Goal: Information Seeking & Learning: Check status

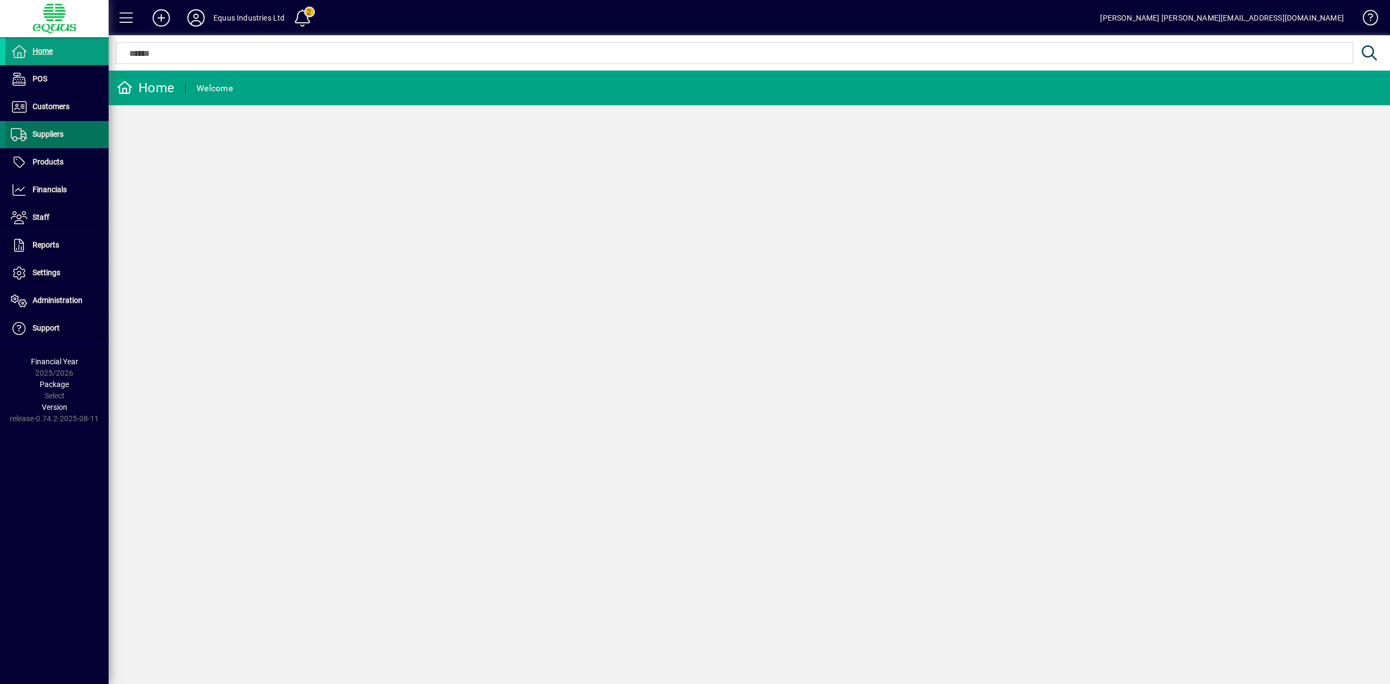
click at [52, 133] on span "Suppliers" at bounding box center [48, 134] width 31 height 9
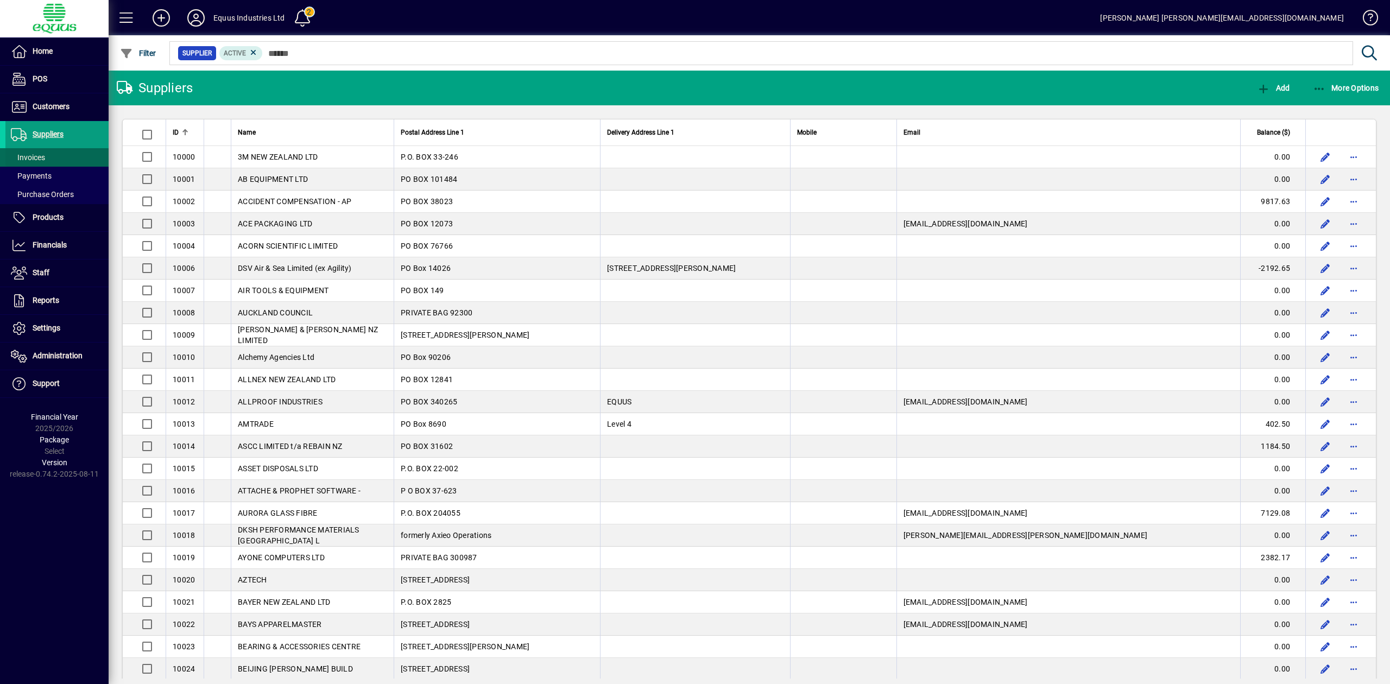
click at [46, 153] on span at bounding box center [56, 157] width 103 height 26
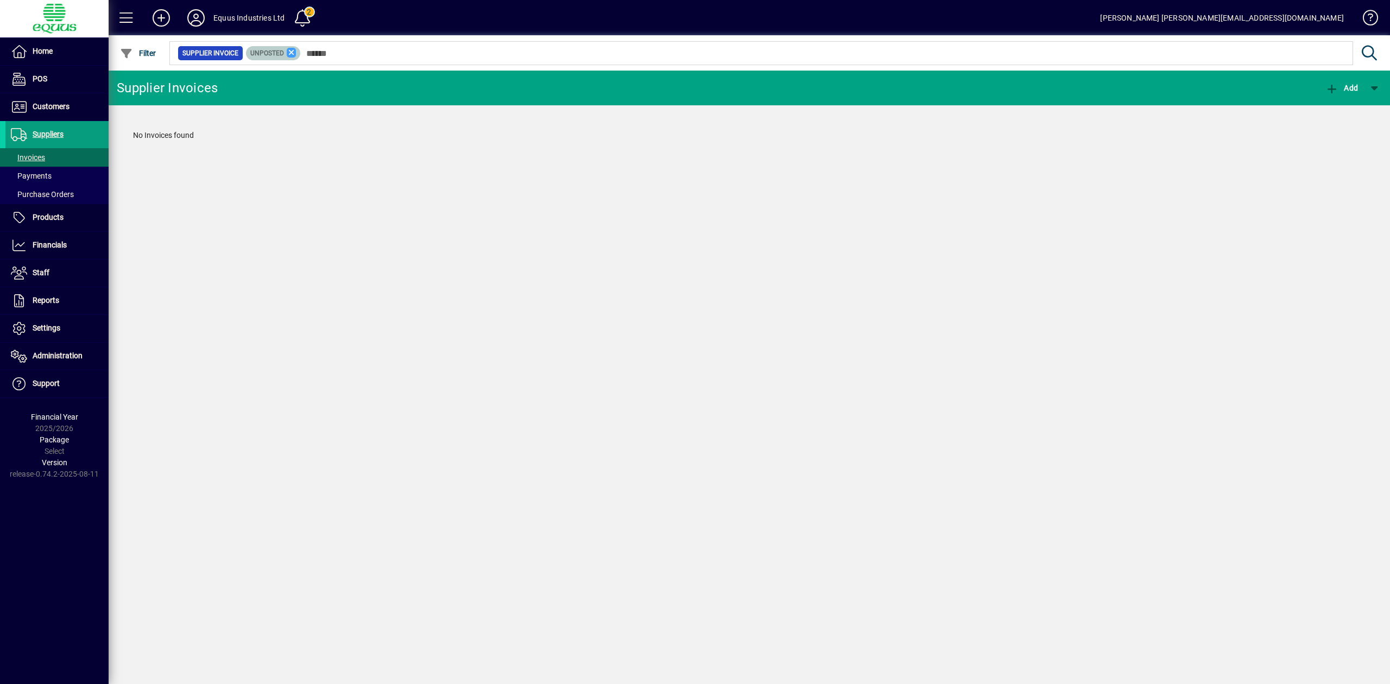
click at [289, 50] on icon at bounding box center [292, 53] width 10 height 10
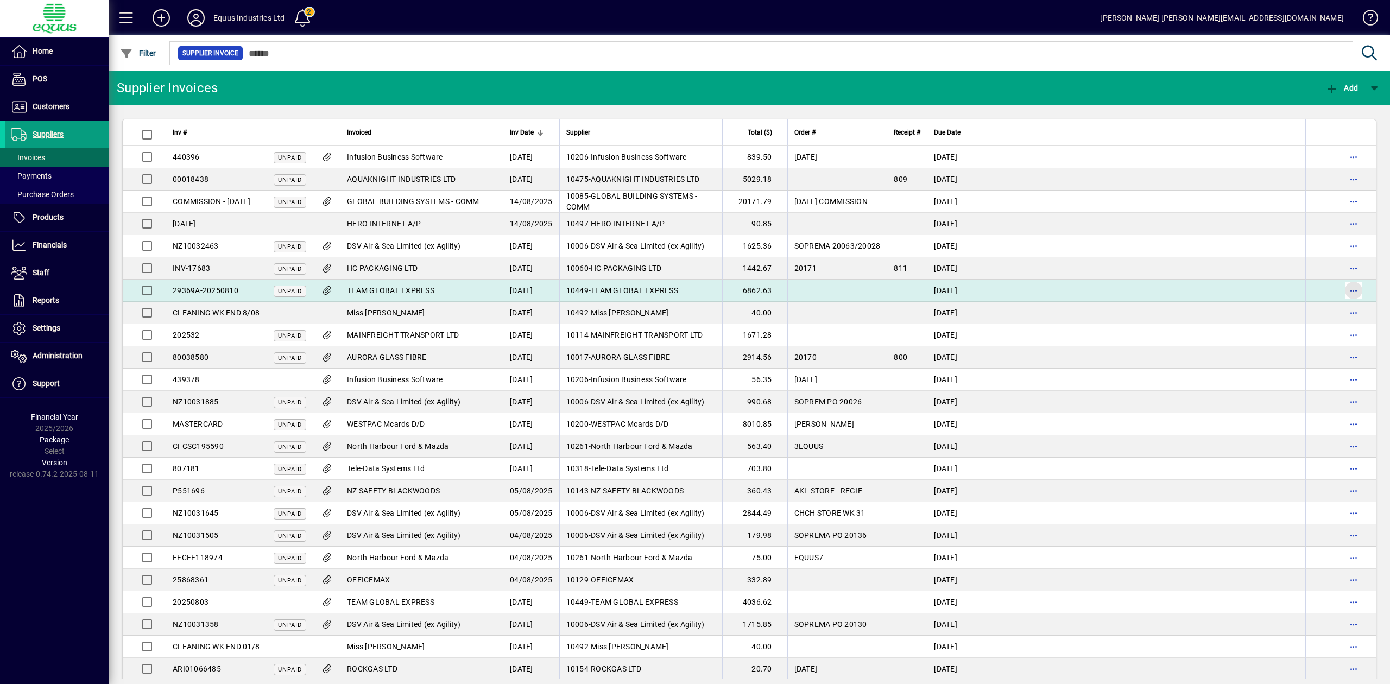
click at [1341, 293] on span "button" at bounding box center [1354, 290] width 26 height 26
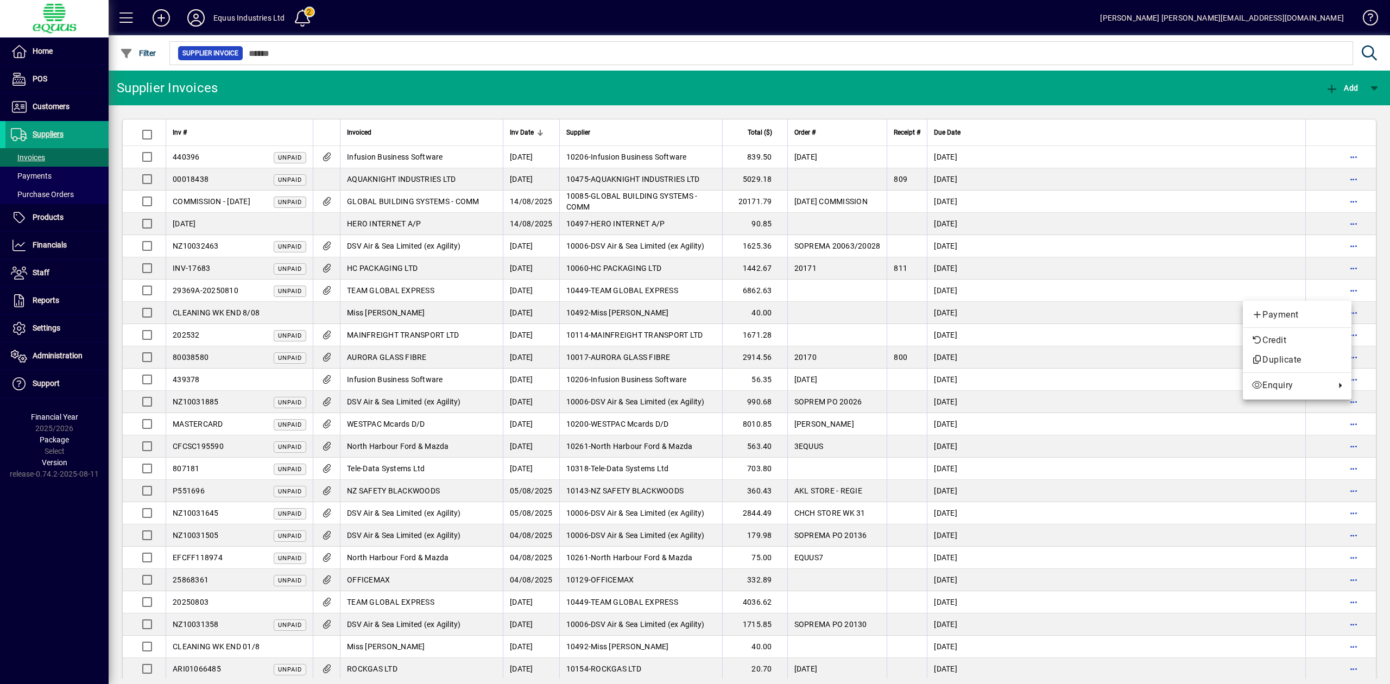
click at [356, 50] on div at bounding box center [695, 342] width 1390 height 684
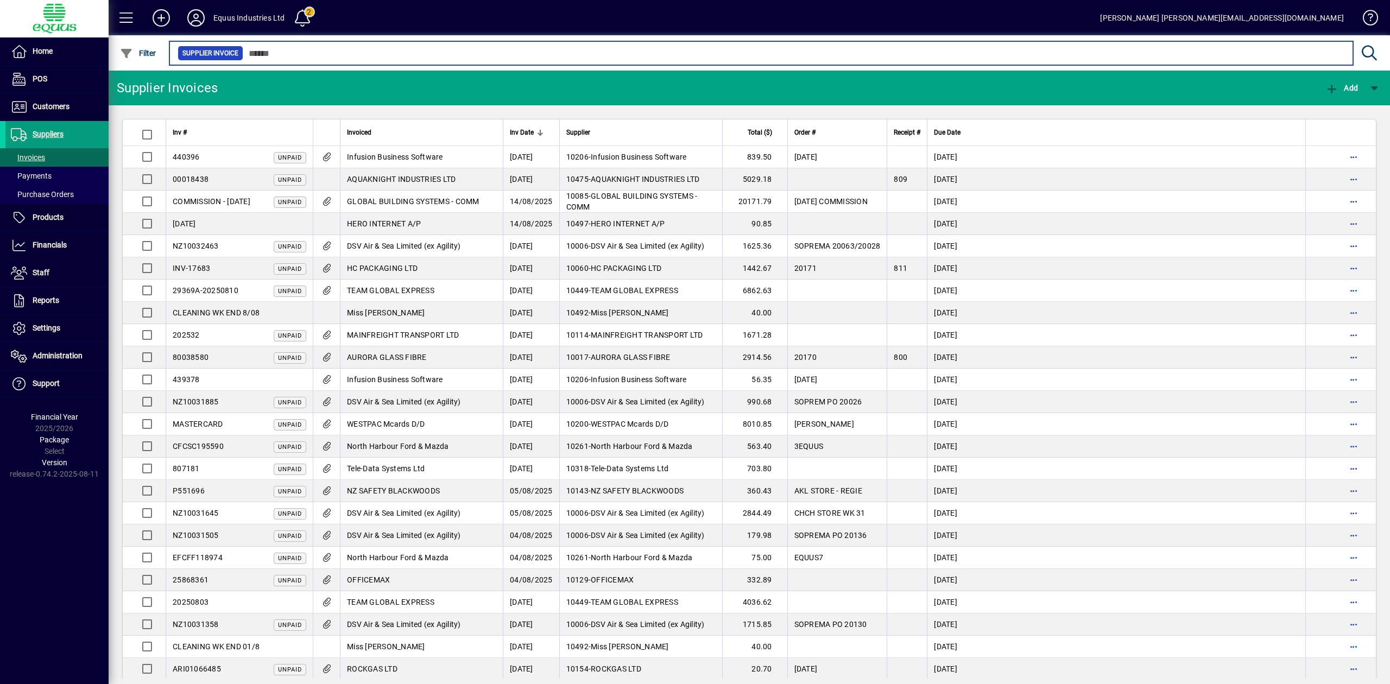
click at [356, 50] on input "text" at bounding box center [793, 53] width 1101 height 15
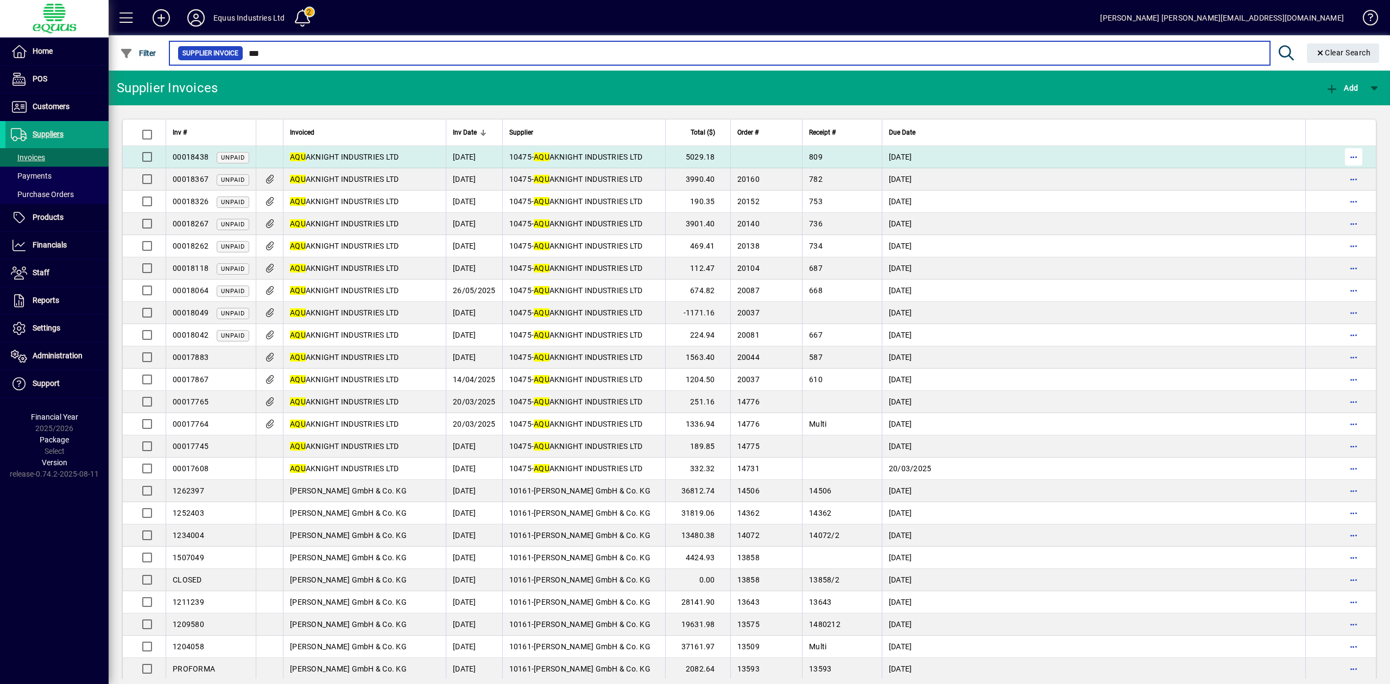
type input "***"
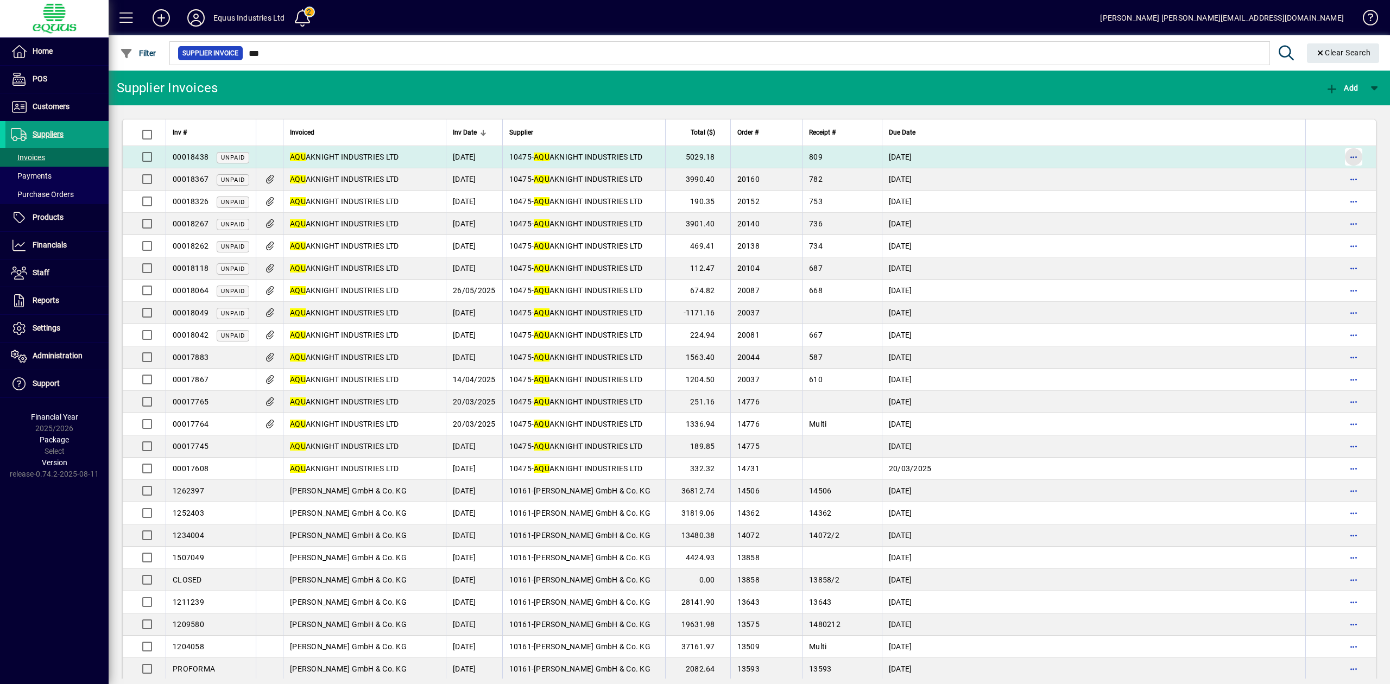
click at [1341, 155] on span "button" at bounding box center [1354, 157] width 26 height 26
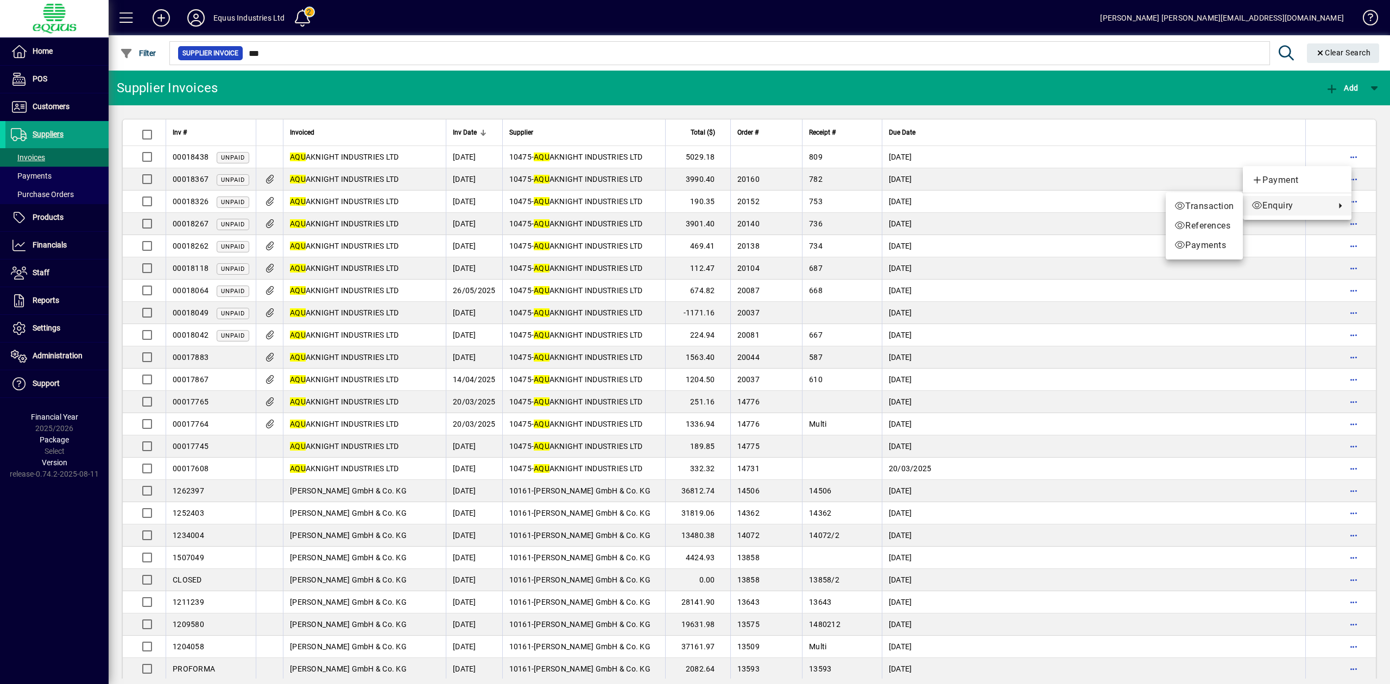
click at [1341, 267] on div at bounding box center [695, 342] width 1390 height 684
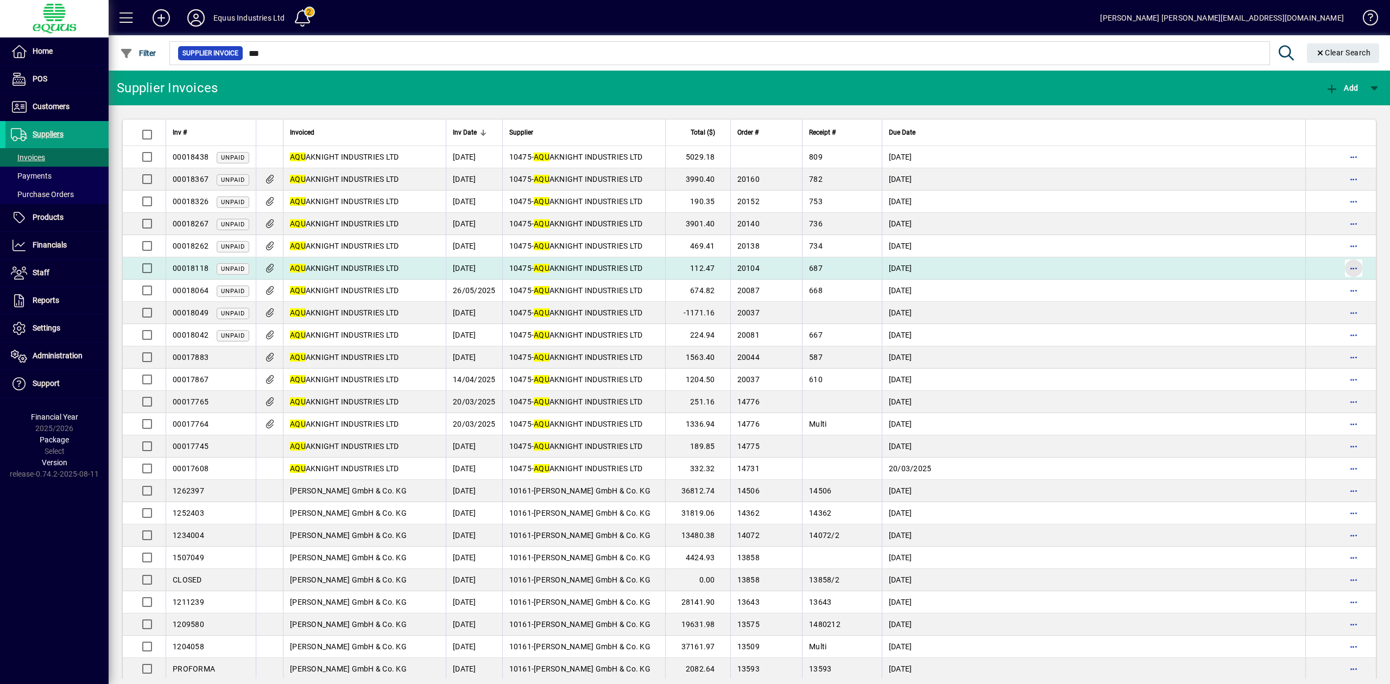
click at [1341, 266] on span "button" at bounding box center [1354, 268] width 26 height 26
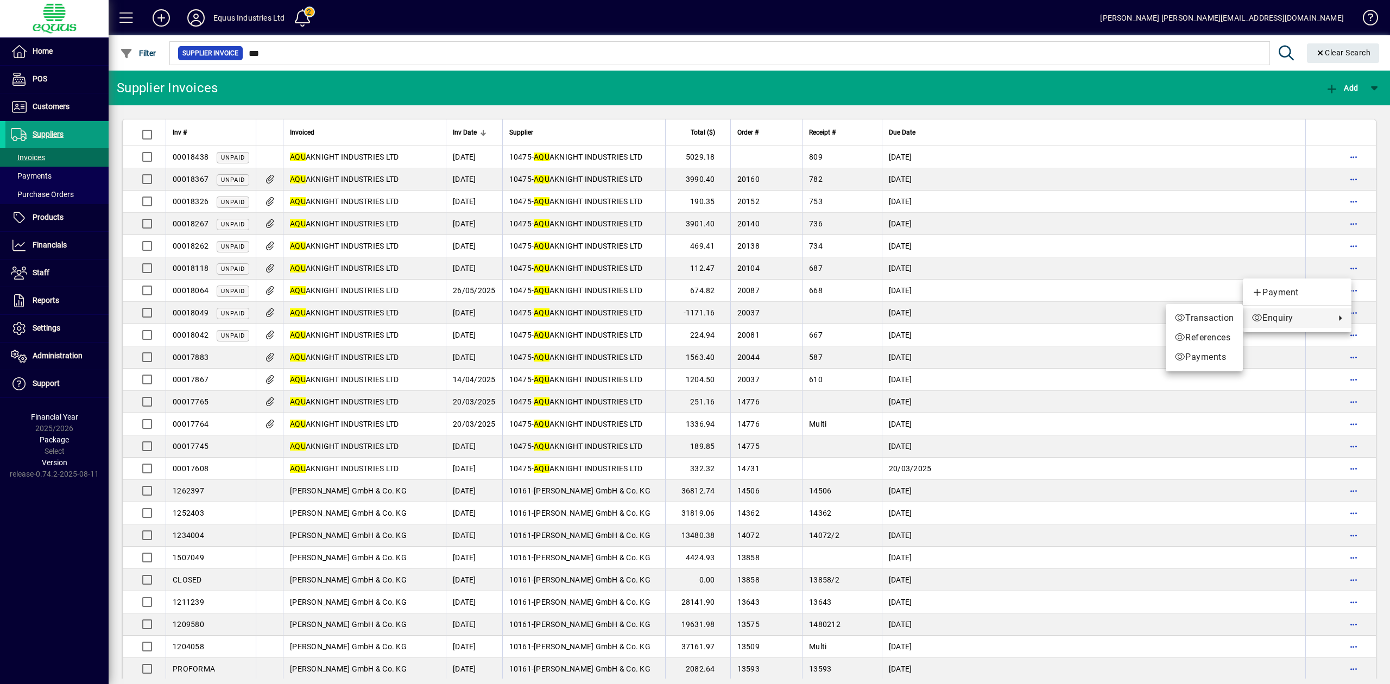
click at [1026, 309] on div at bounding box center [695, 342] width 1390 height 684
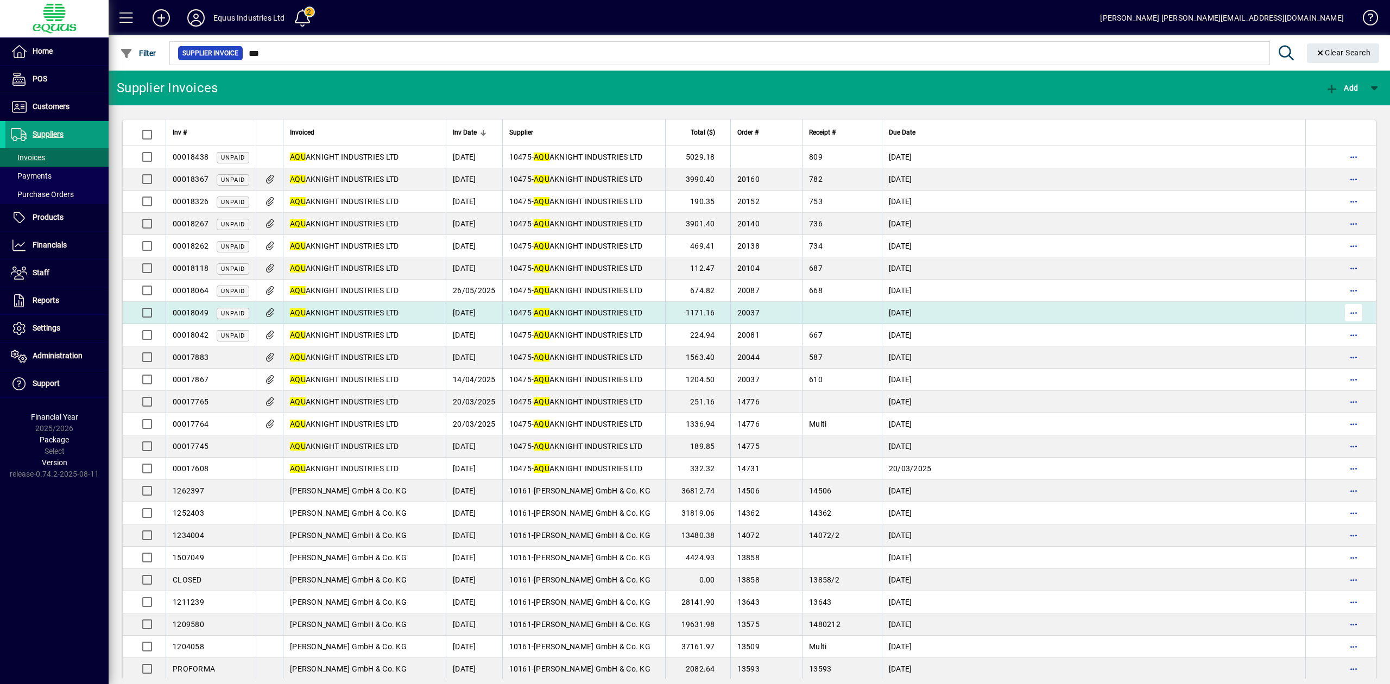
click at [1341, 313] on span "button" at bounding box center [1354, 313] width 26 height 26
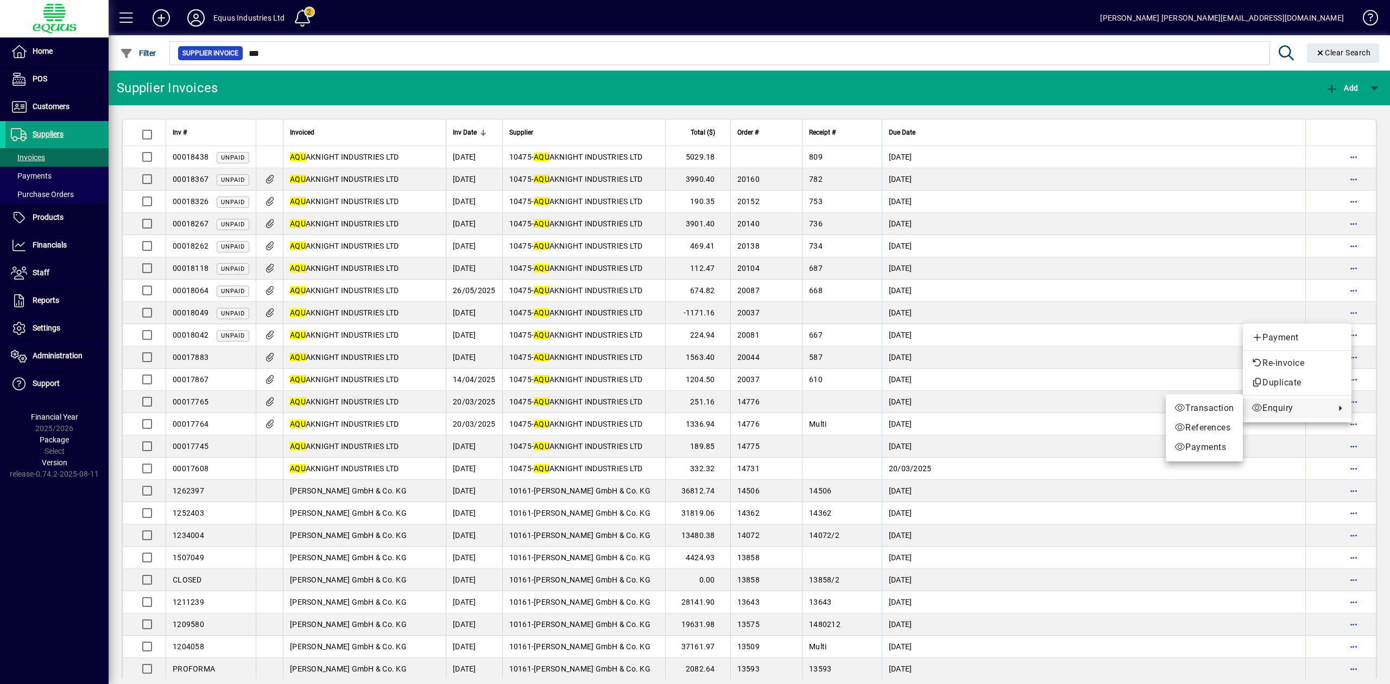
click at [1343, 446] on div at bounding box center [695, 342] width 1390 height 684
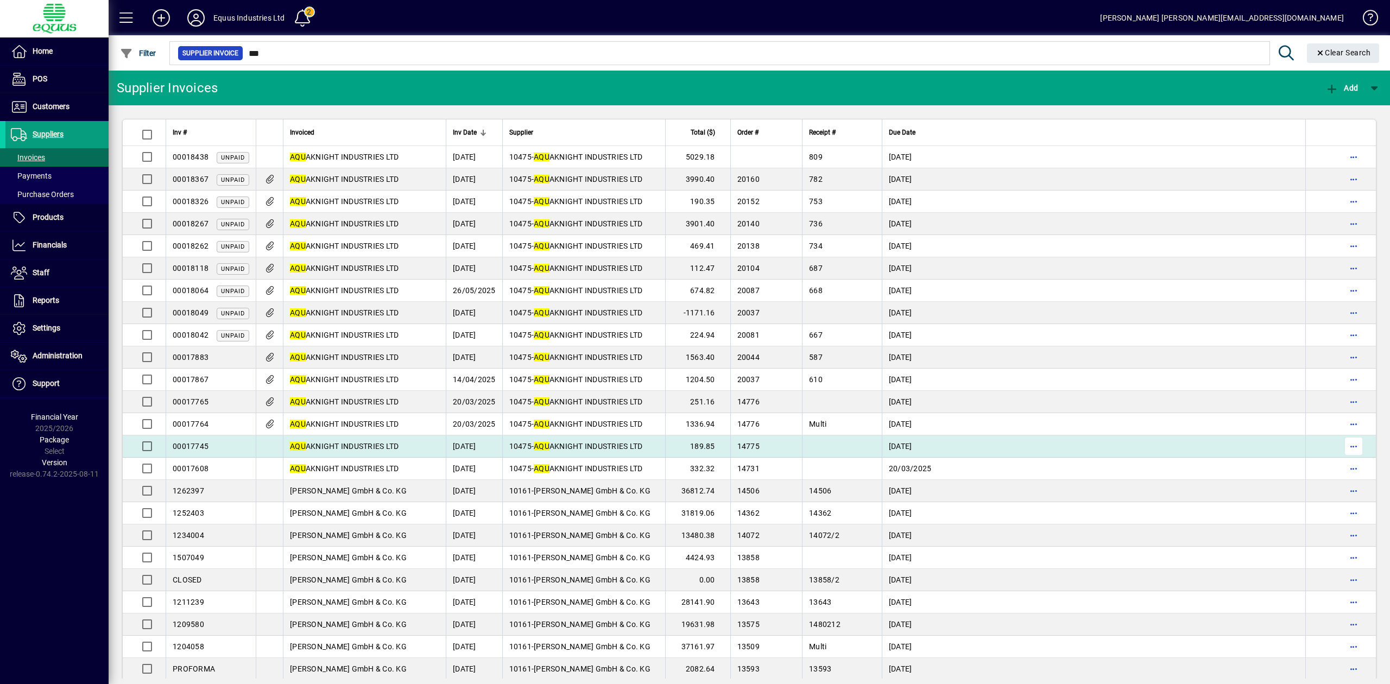
click at [1343, 446] on span "button" at bounding box center [1354, 446] width 26 height 26
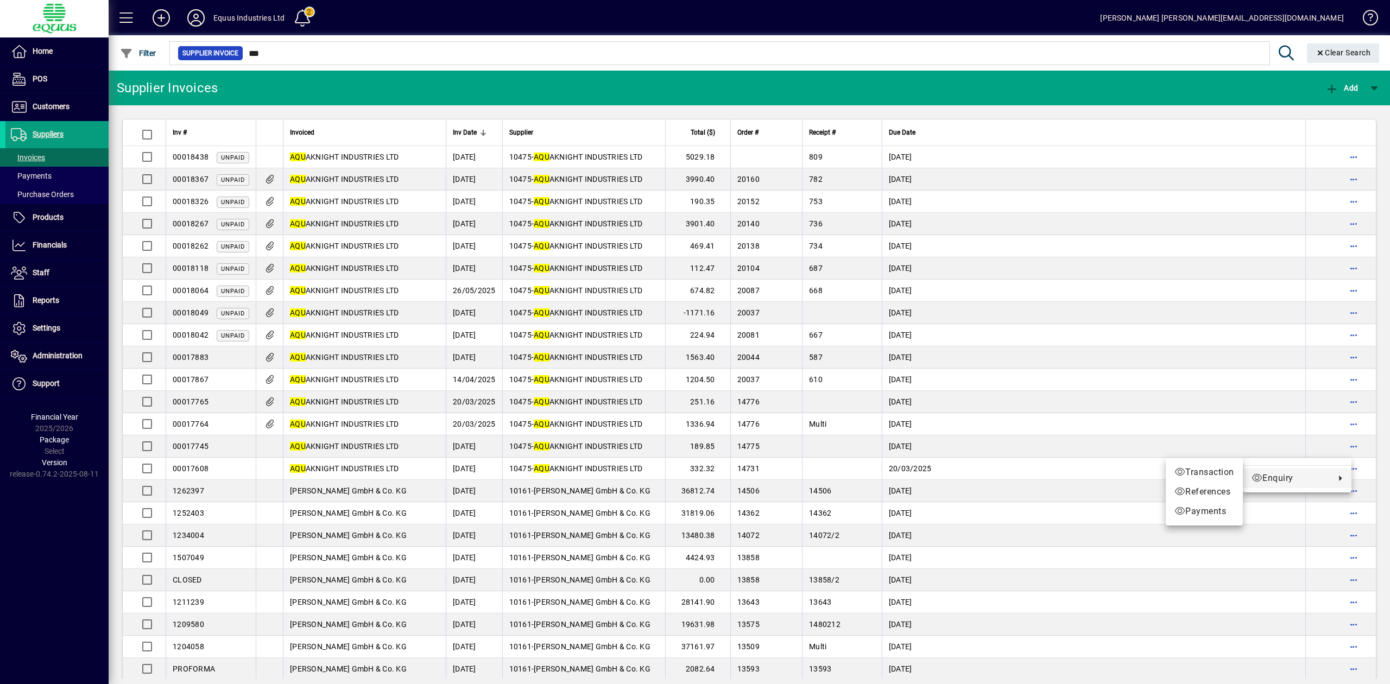
click at [1339, 403] on div at bounding box center [695, 342] width 1390 height 684
click at [1341, 403] on span "button" at bounding box center [1354, 402] width 26 height 26
click at [930, 161] on div at bounding box center [695, 342] width 1390 height 684
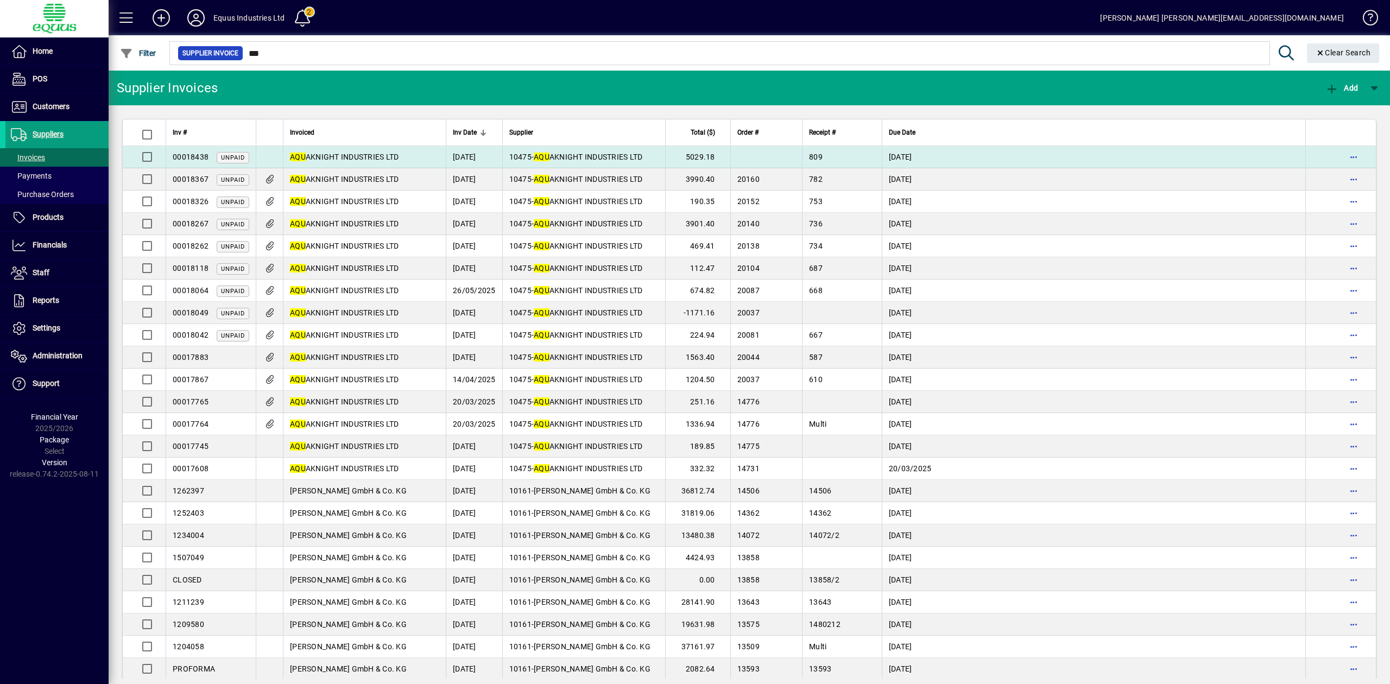
click at [929, 161] on td "20/09/2025" at bounding box center [1094, 157] width 424 height 22
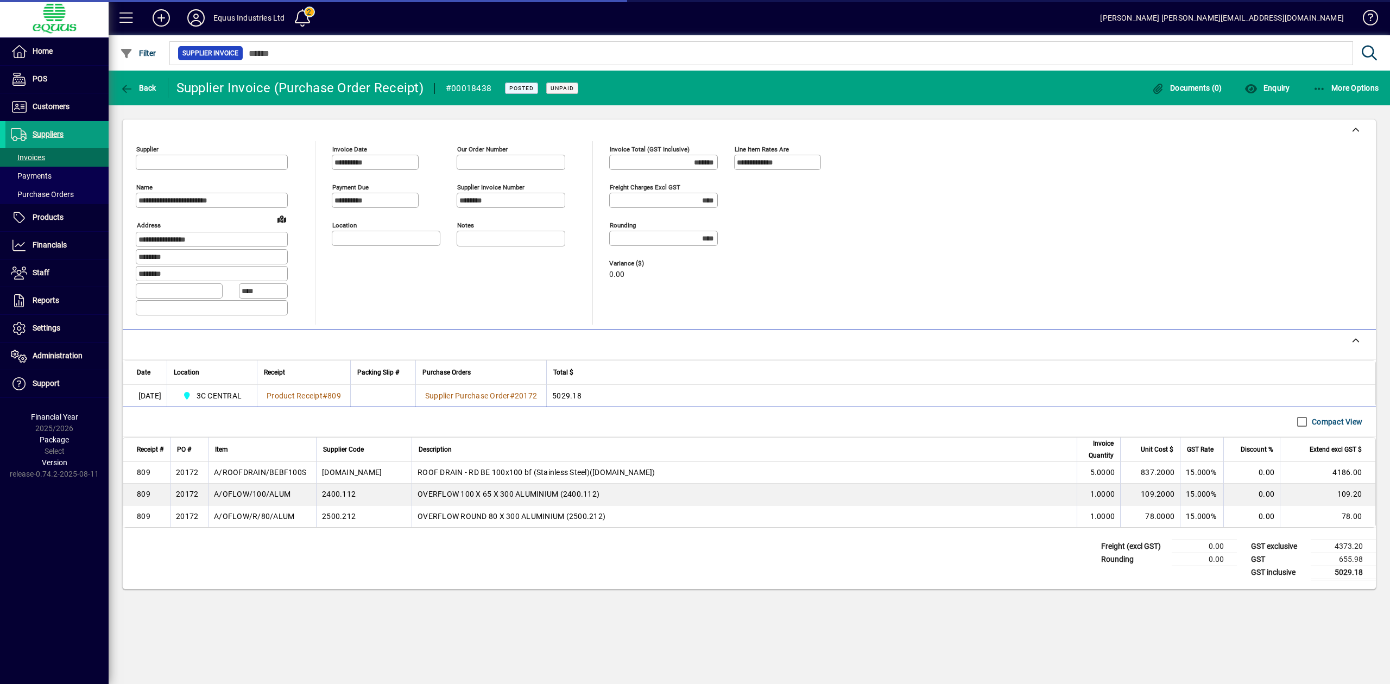
type input "**********"
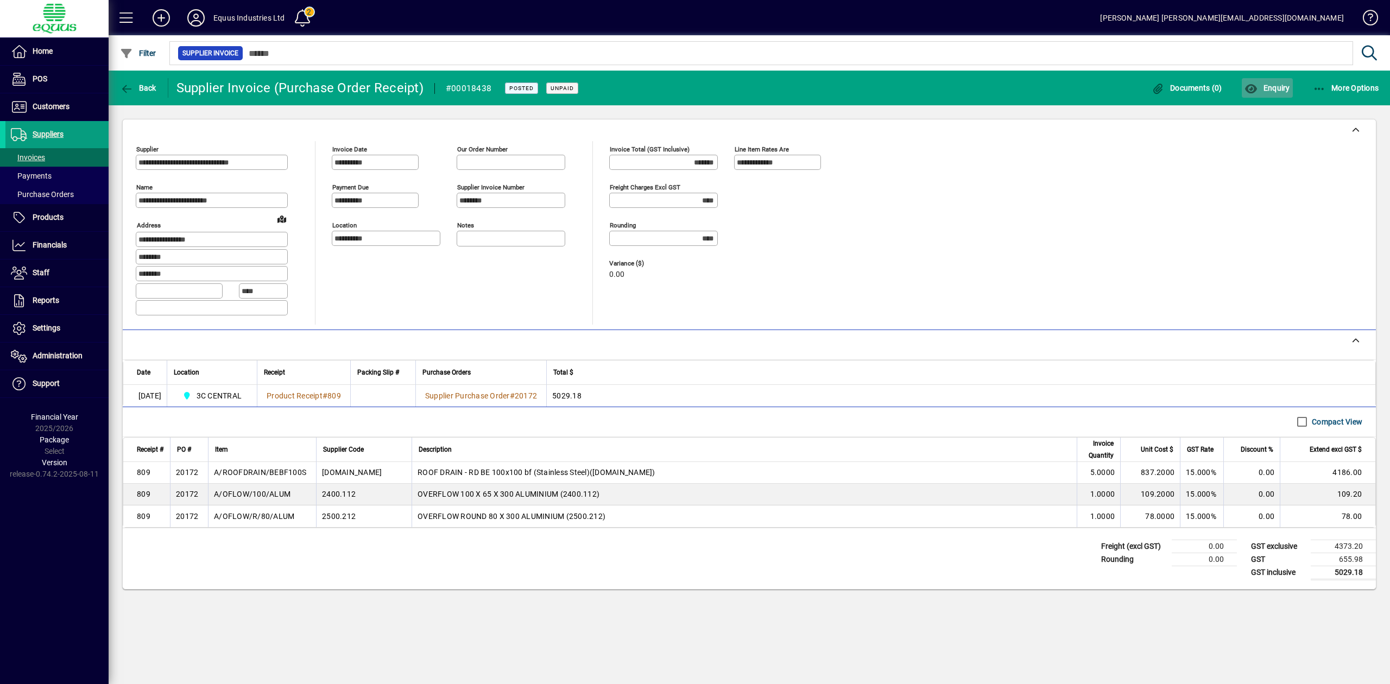
click at [1270, 85] on span "Enquiry" at bounding box center [1267, 88] width 45 height 9
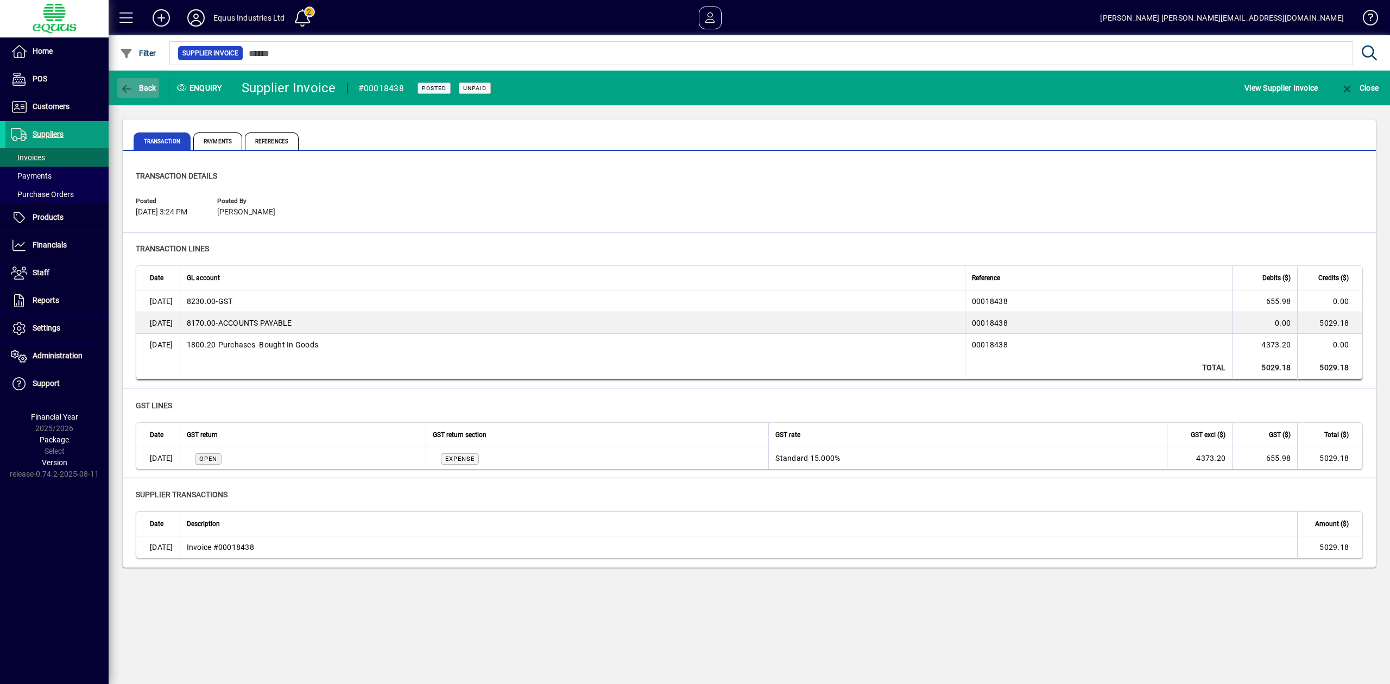
click at [147, 81] on span "button" at bounding box center [138, 88] width 42 height 26
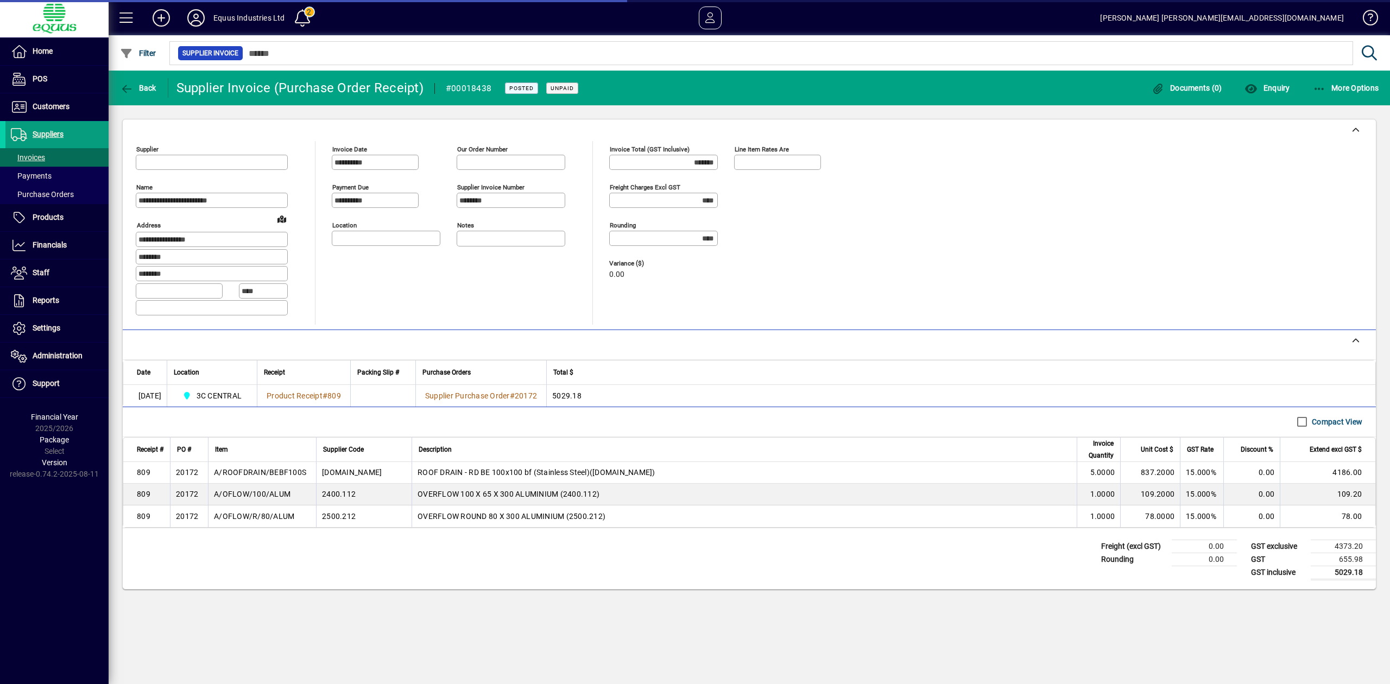
type input "**********"
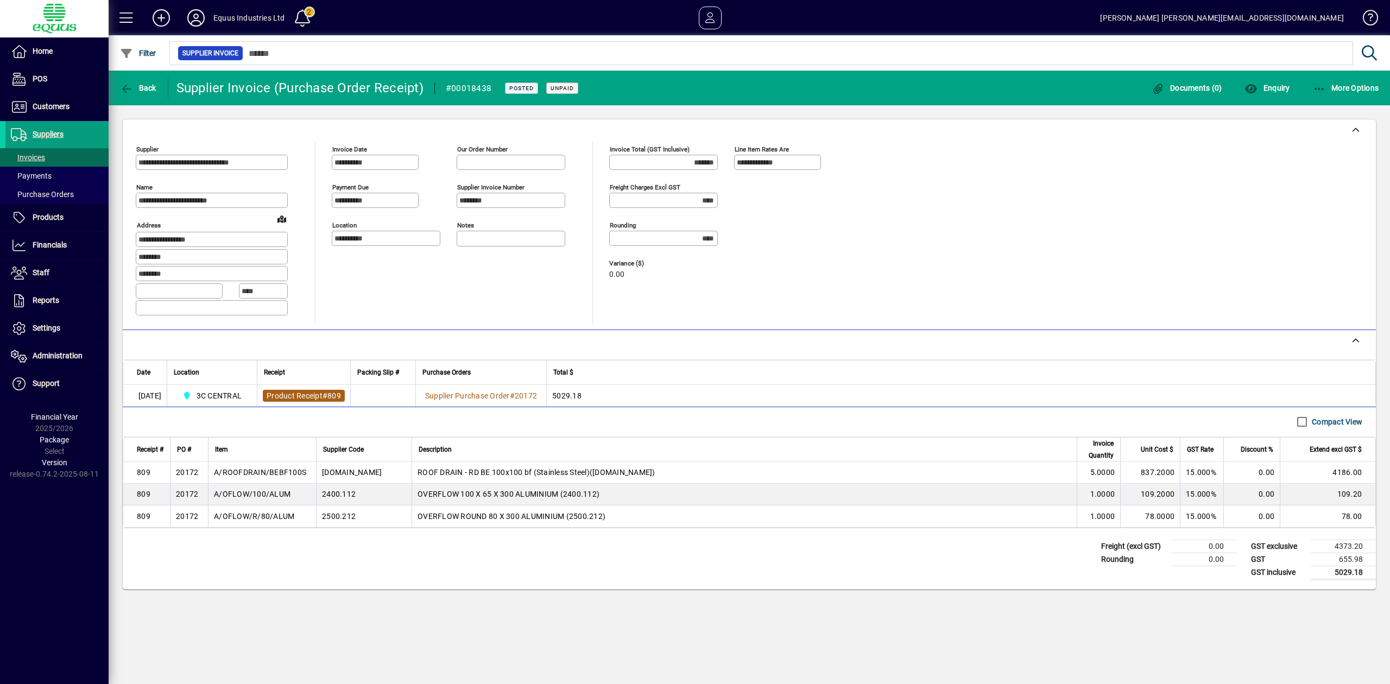
click at [341, 394] on span "809" at bounding box center [334, 395] width 14 height 9
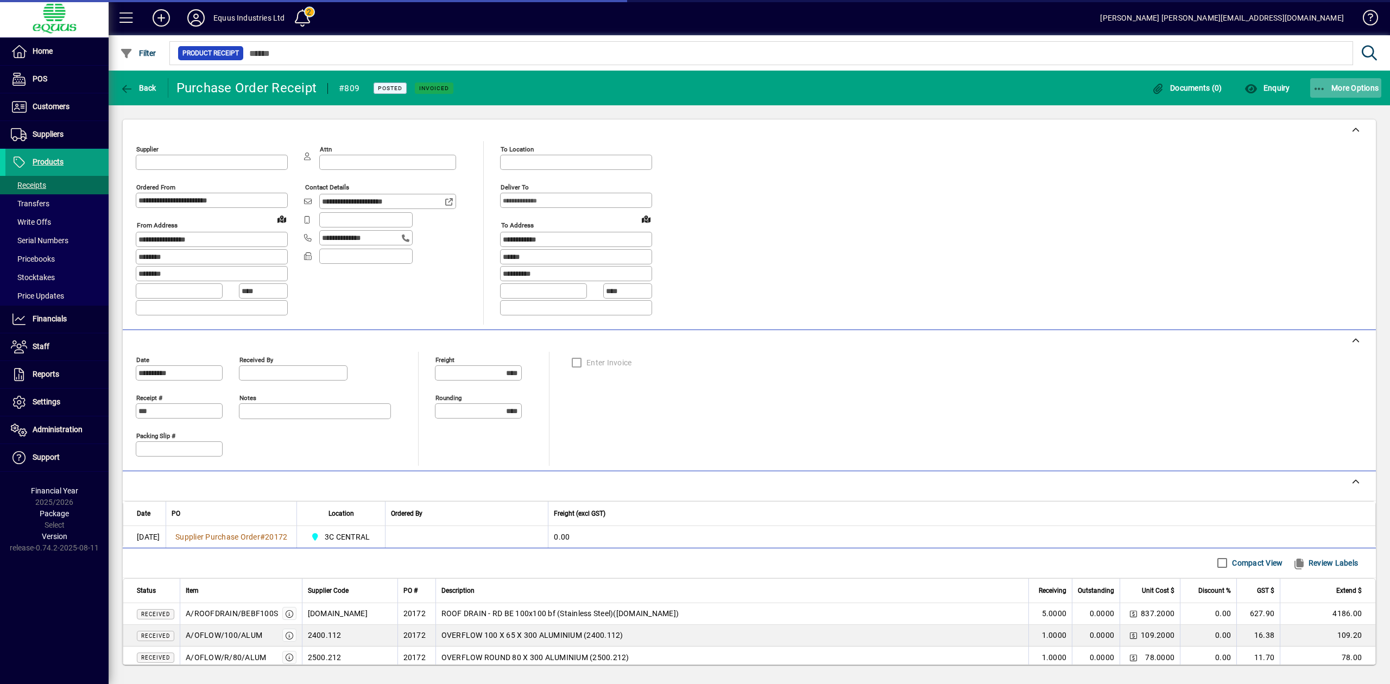
type input "**********"
click at [1361, 86] on span "More Options" at bounding box center [1346, 88] width 66 height 9
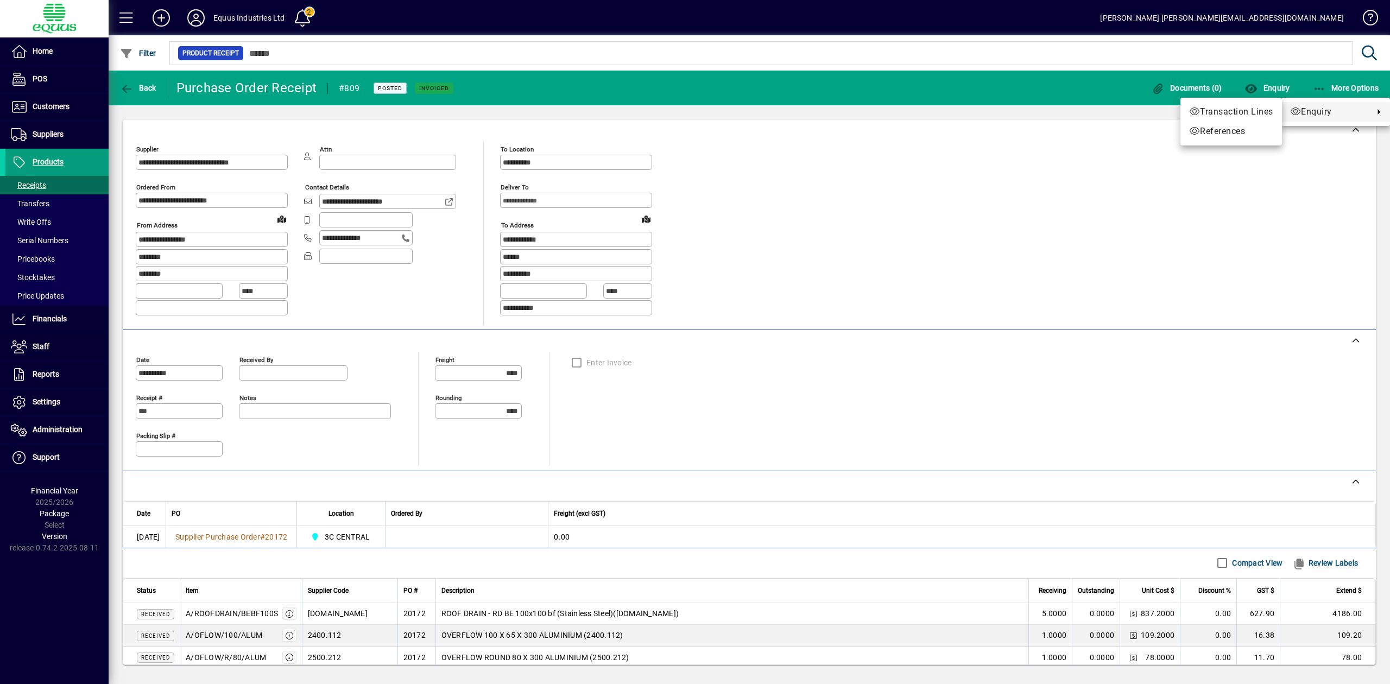
click at [1160, 235] on div at bounding box center [695, 342] width 1390 height 684
click at [195, 21] on icon at bounding box center [196, 17] width 22 height 17
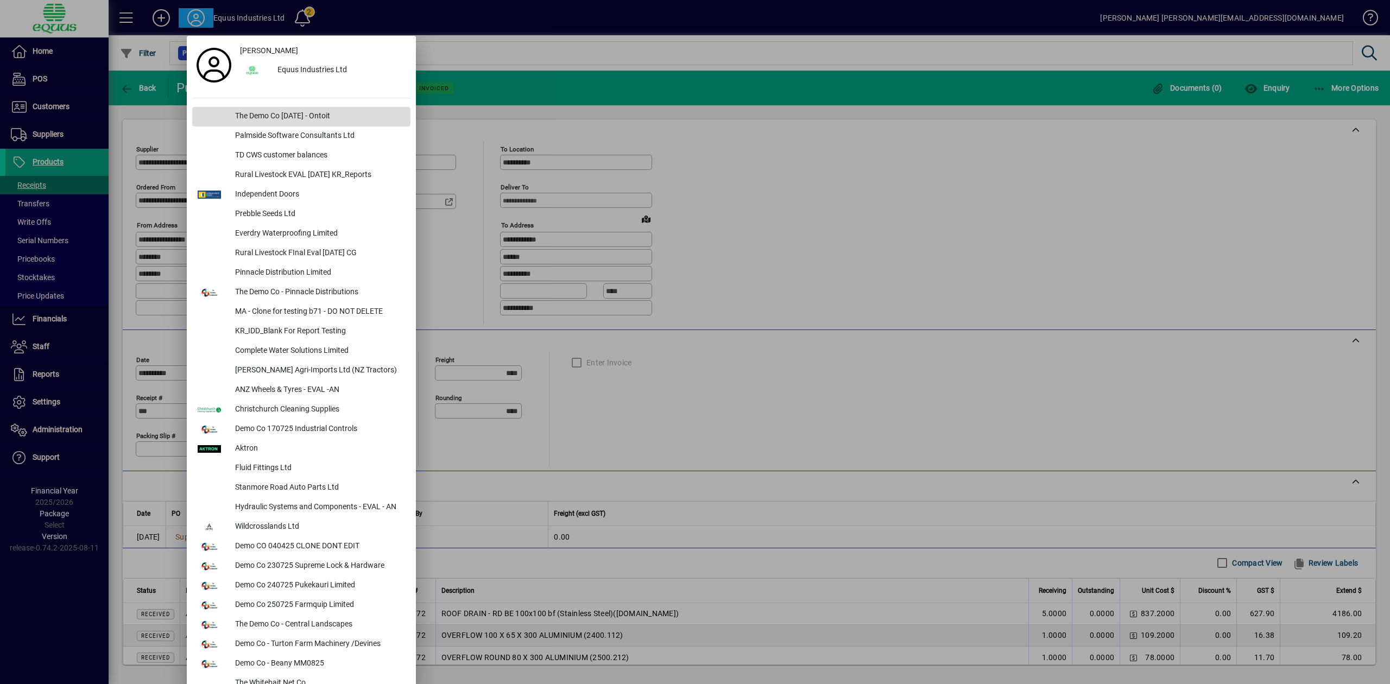
click at [268, 116] on div "The Demo Co [DATE] - Ontoit" at bounding box center [318, 117] width 184 height 20
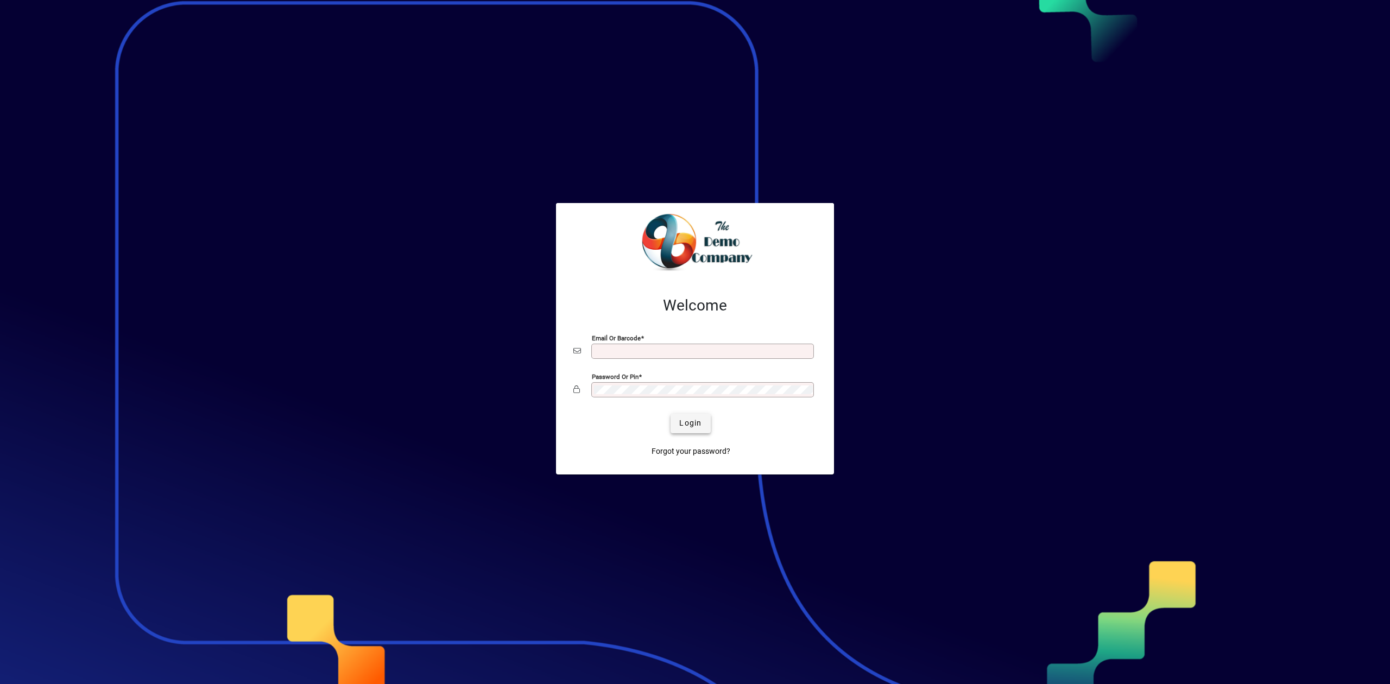
type input "**********"
click at [691, 420] on span "Login" at bounding box center [690, 423] width 22 height 11
